Goal: Obtain resource: Obtain resource

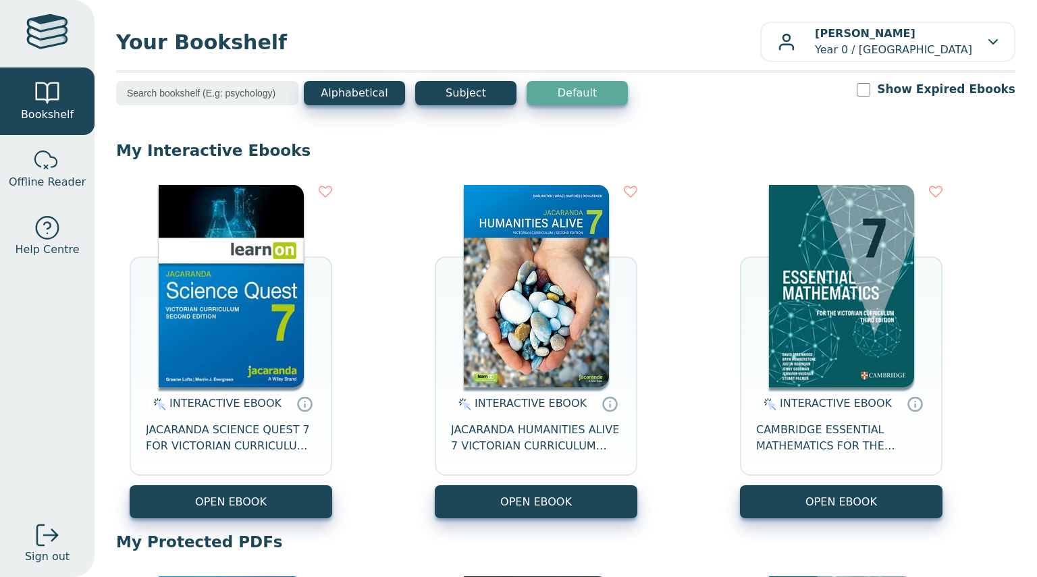
click at [238, 311] on img at bounding box center [231, 286] width 145 height 202
click at [238, 310] on img at bounding box center [231, 286] width 145 height 202
